Goal: Transaction & Acquisition: Purchase product/service

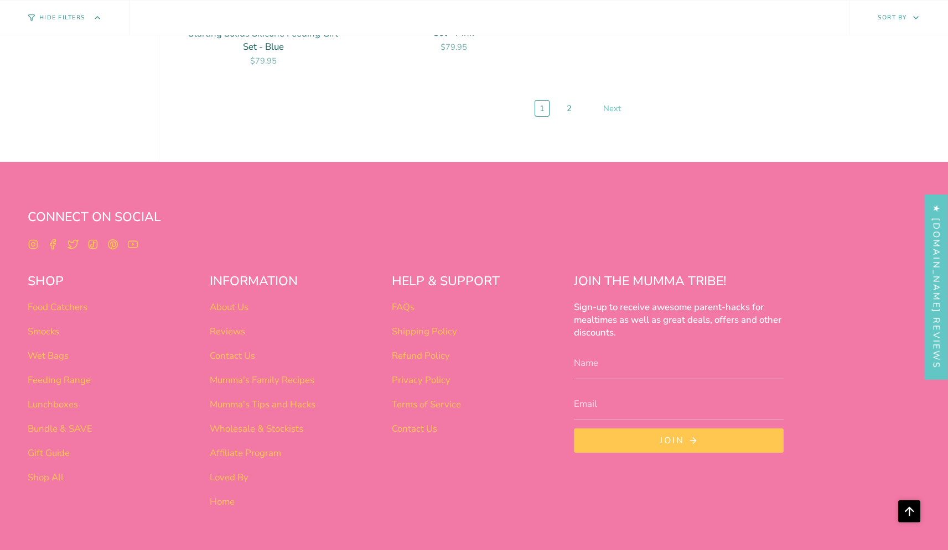
scroll to position [4924, 0]
